Goal: Task Accomplishment & Management: Manage account settings

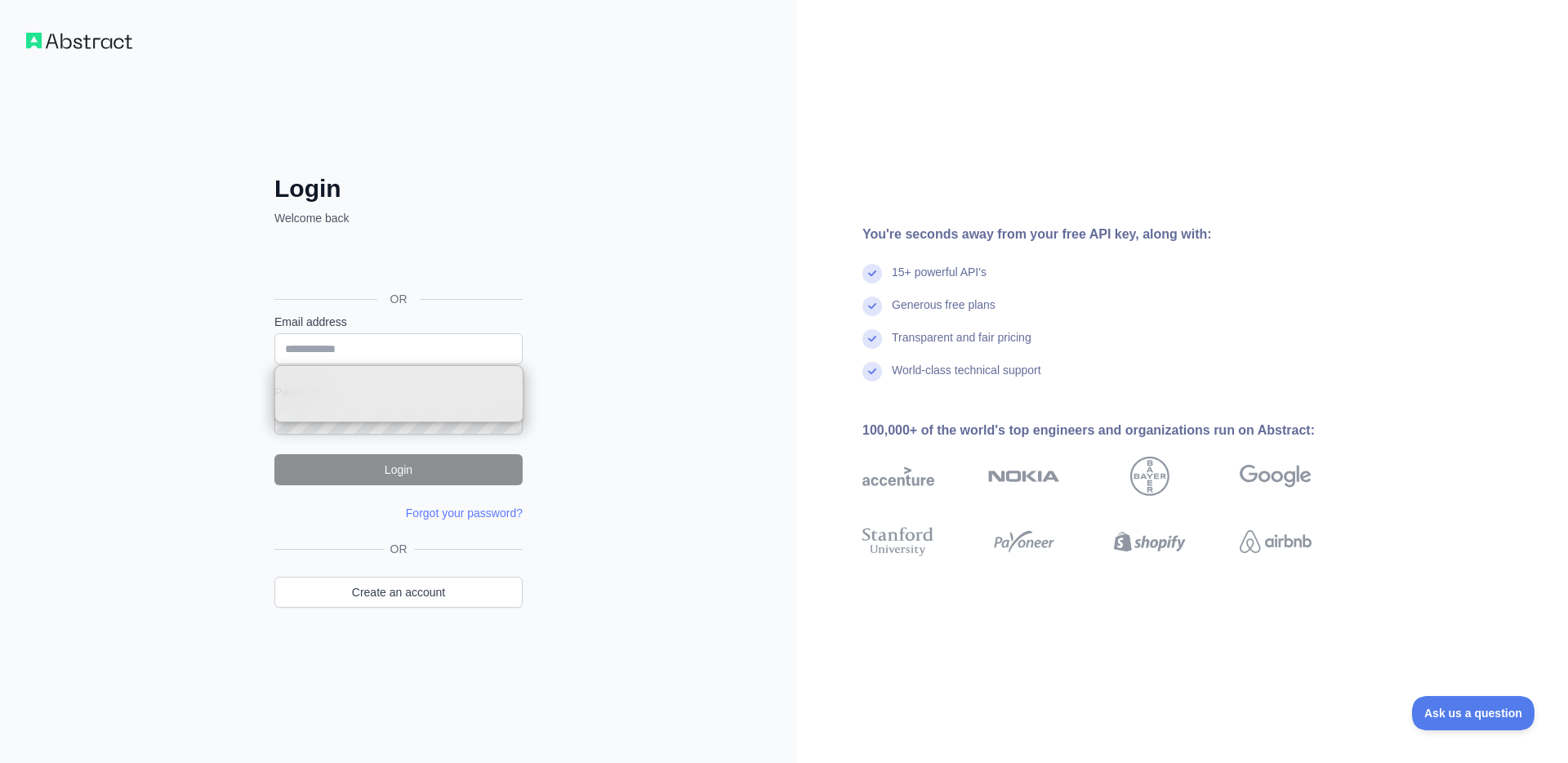
type input "**********"
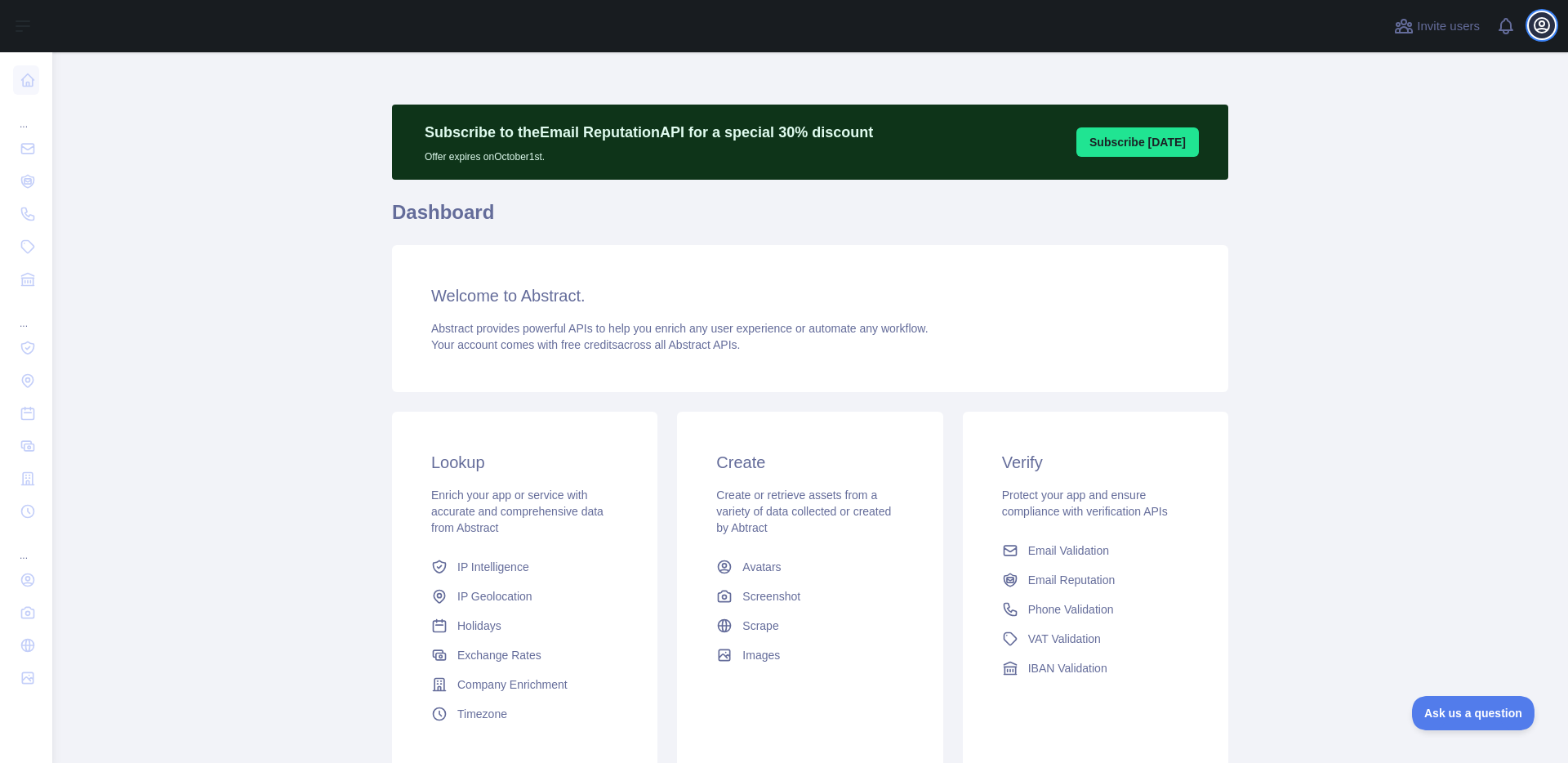
click at [1529, 21] on button "Open user menu" at bounding box center [1542, 25] width 26 height 26
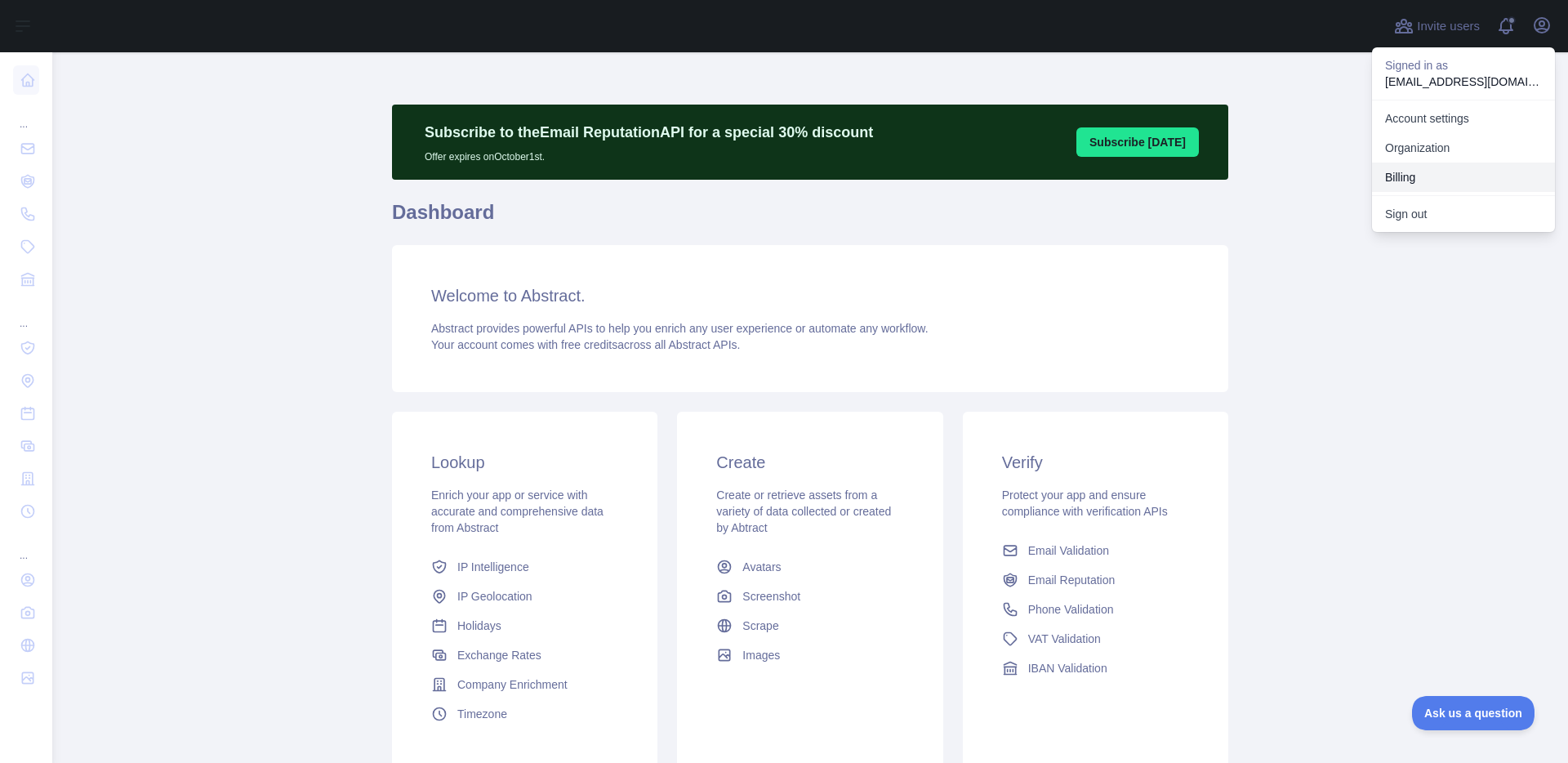
click at [1425, 180] on button "Billing" at bounding box center [1464, 177] width 183 height 30
